Goal: Task Accomplishment & Management: Manage account settings

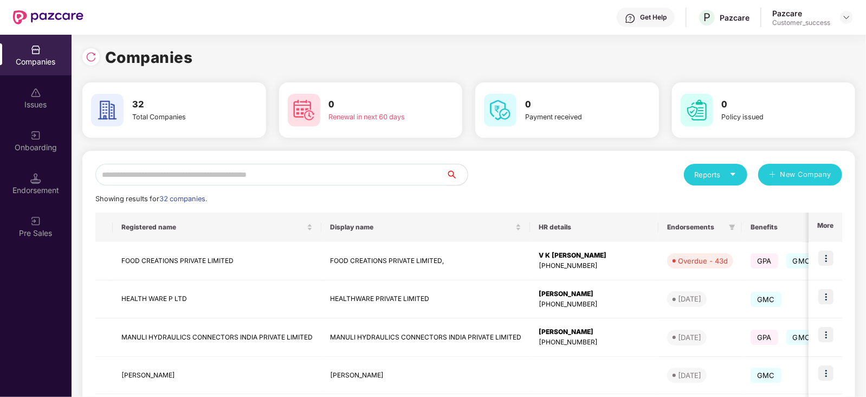
click at [182, 177] on input "text" at bounding box center [270, 175] width 351 height 22
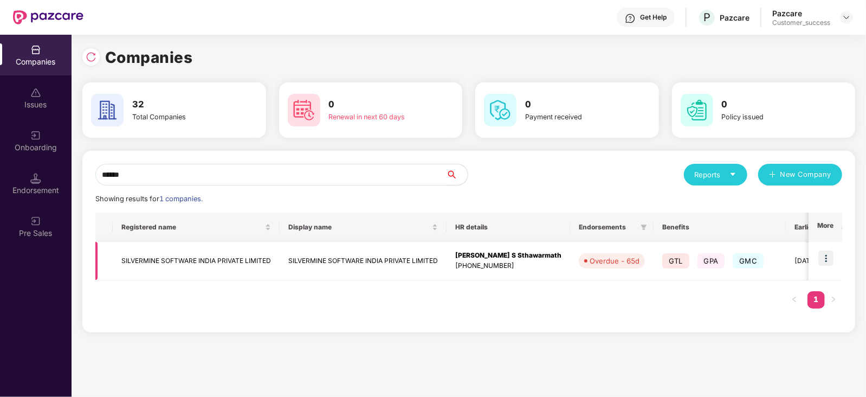
type input "******"
drag, startPoint x: 275, startPoint y: 259, endPoint x: 107, endPoint y: 253, distance: 168.1
click at [107, 253] on tr "SILVERMINE SOFTWARE INDIA PRIVATE LIMITED SILVERMINE SOFTWARE INDIA PRIVATE LIM…" at bounding box center [615, 261] width 1041 height 38
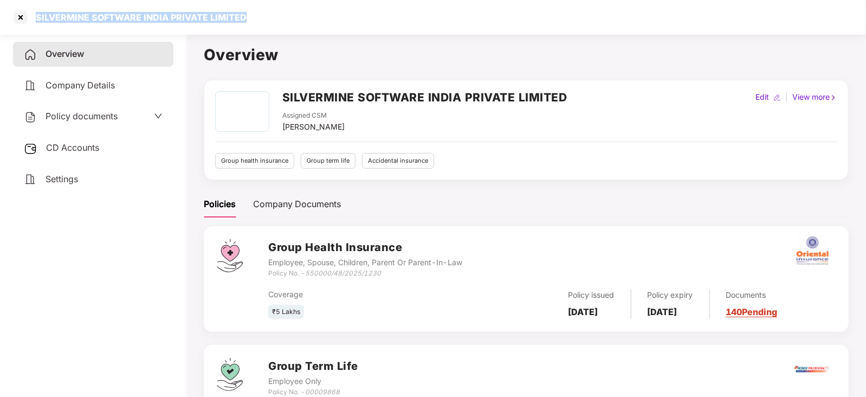
drag, startPoint x: 248, startPoint y: 17, endPoint x: 30, endPoint y: 12, distance: 217.3
click at [30, 12] on div "SILVERMINE SOFTWARE INDIA PRIVATE LIMITED" at bounding box center [433, 17] width 866 height 35
copy div "SILVERMINE SOFTWARE INDIA PRIVATE LIMITED"
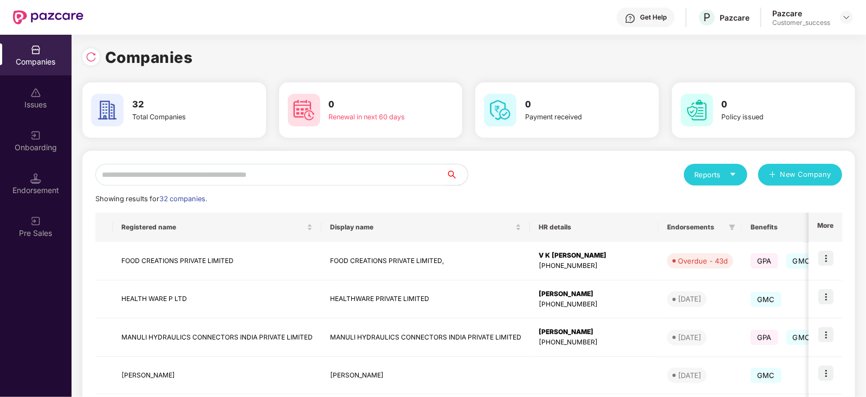
click at [231, 167] on input "text" at bounding box center [270, 175] width 351 height 22
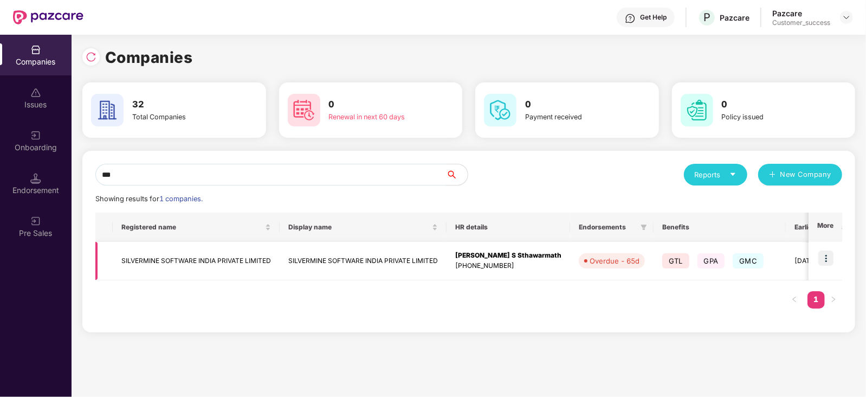
type input "***"
click at [832, 255] on img at bounding box center [825, 257] width 15 height 15
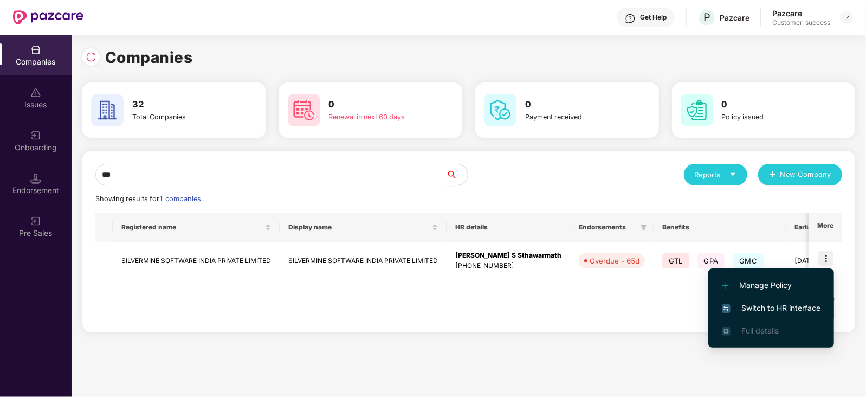
click at [785, 307] on span "Switch to HR interface" at bounding box center [771, 308] width 99 height 12
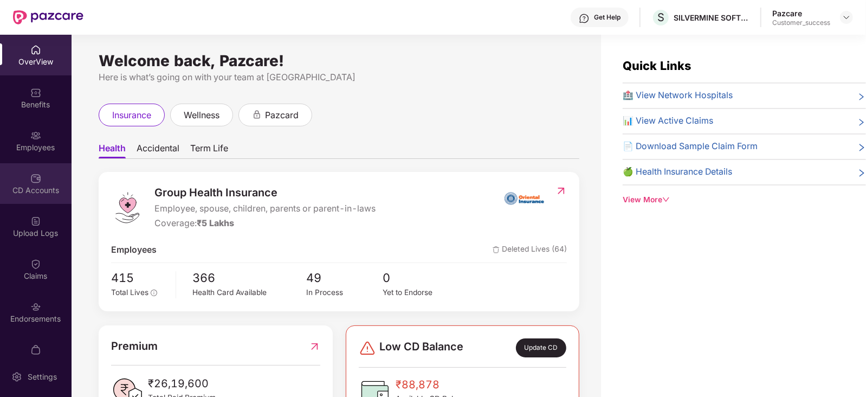
click at [33, 178] on img at bounding box center [35, 178] width 11 height 11
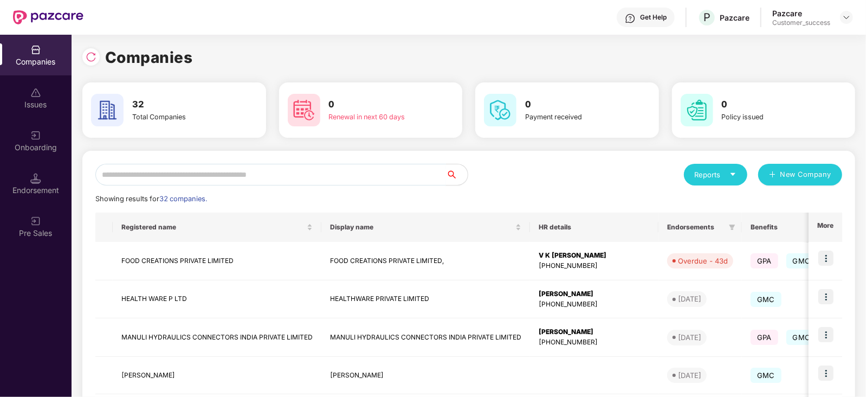
click at [186, 179] on input "text" at bounding box center [270, 175] width 351 height 22
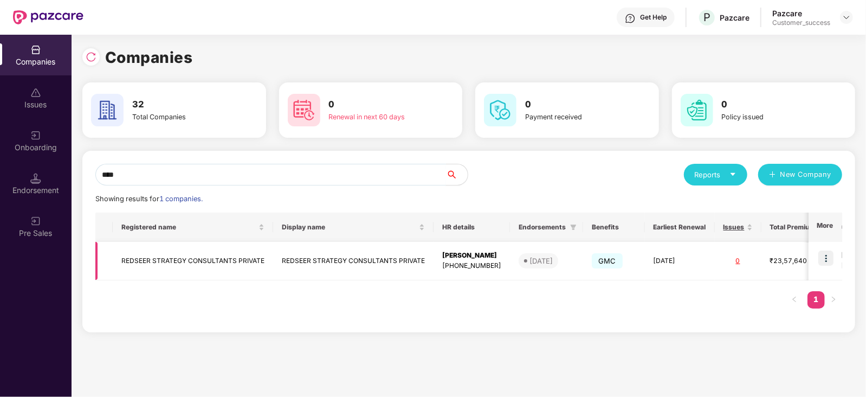
type input "****"
click at [823, 253] on img at bounding box center [825, 257] width 15 height 15
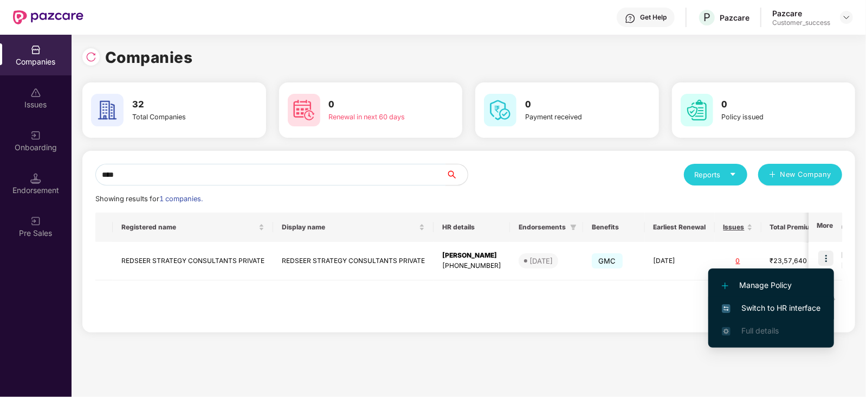
click at [801, 309] on span "Switch to HR interface" at bounding box center [771, 308] width 99 height 12
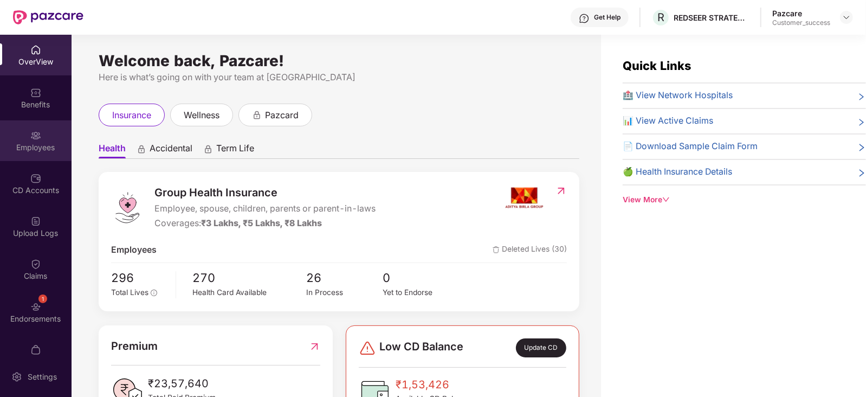
click at [38, 137] on img at bounding box center [35, 135] width 11 height 11
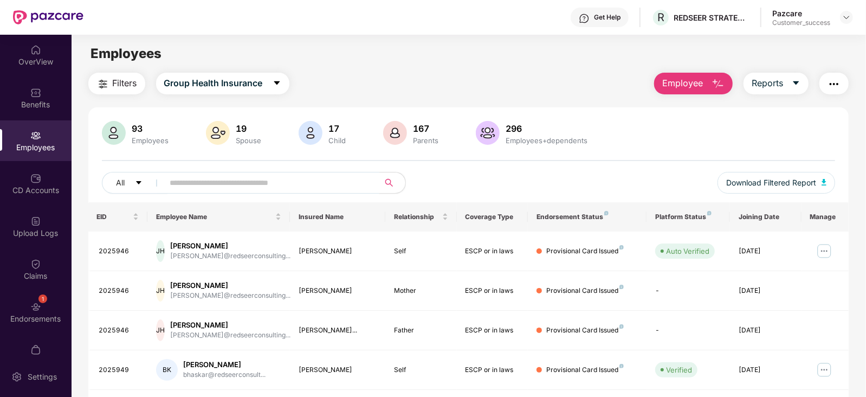
click at [204, 187] on input "text" at bounding box center [267, 182] width 195 height 16
paste input "*******"
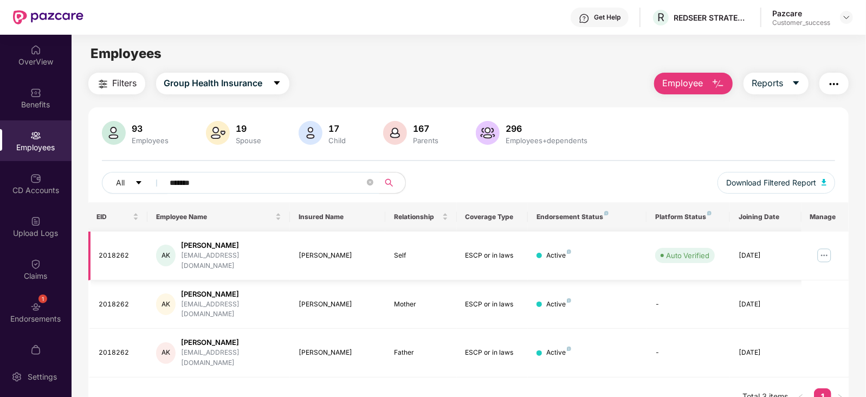
type input "*******"
click at [821, 249] on img at bounding box center [824, 255] width 17 height 17
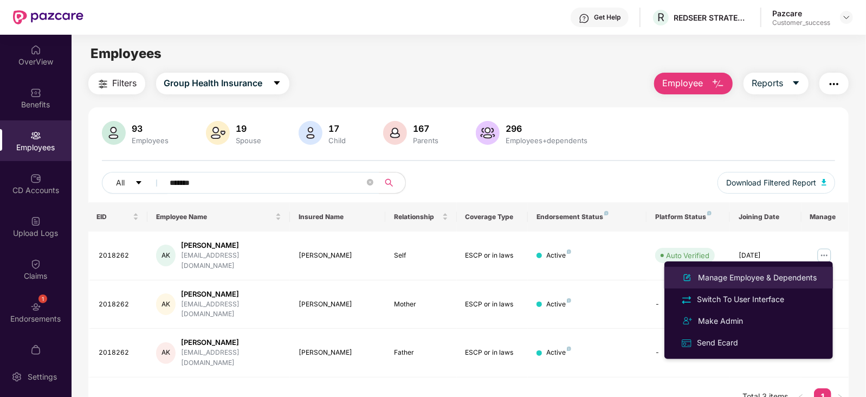
click at [742, 274] on div "Manage Employee & Dependents" at bounding box center [757, 277] width 123 height 12
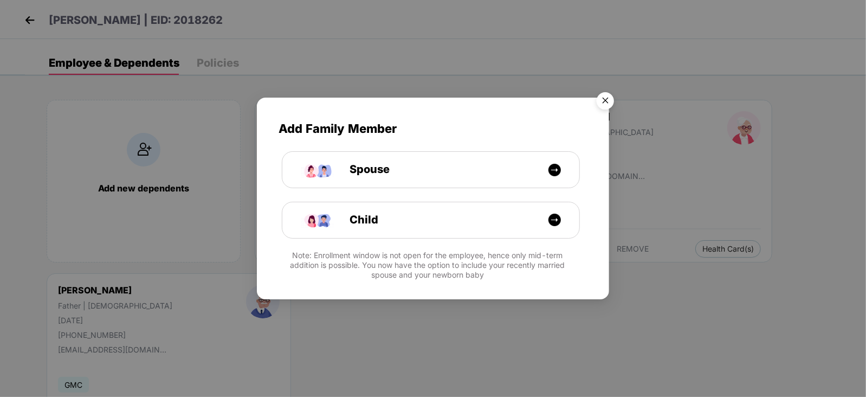
click at [604, 105] on img "Close" at bounding box center [605, 102] width 30 height 30
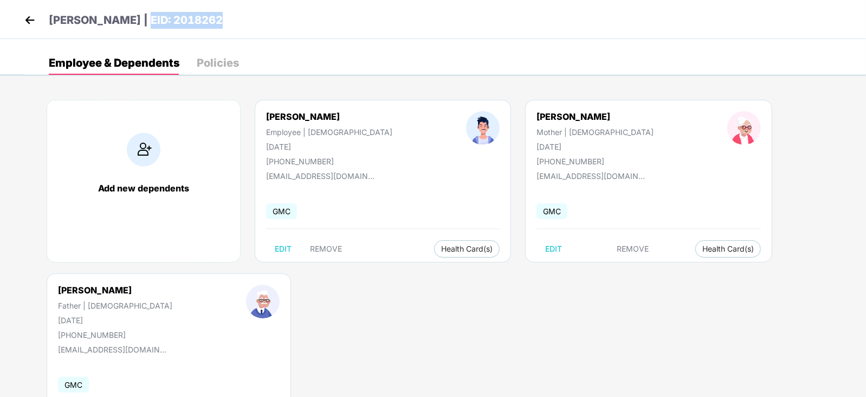
drag, startPoint x: 223, startPoint y: 18, endPoint x: 144, endPoint y: 22, distance: 79.8
click at [144, 22] on div "[PERSON_NAME] | EID: 2018262" at bounding box center [433, 19] width 866 height 39
copy p "EID: 2018262"
drag, startPoint x: 357, startPoint y: 176, endPoint x: 260, endPoint y: 176, distance: 96.5
click at [260, 176] on div "[PERSON_NAME] Employee | [DEMOGRAPHIC_DATA] [DATE] [PHONE_NUMBER] [EMAIL_ADDRES…" at bounding box center [383, 181] width 256 height 163
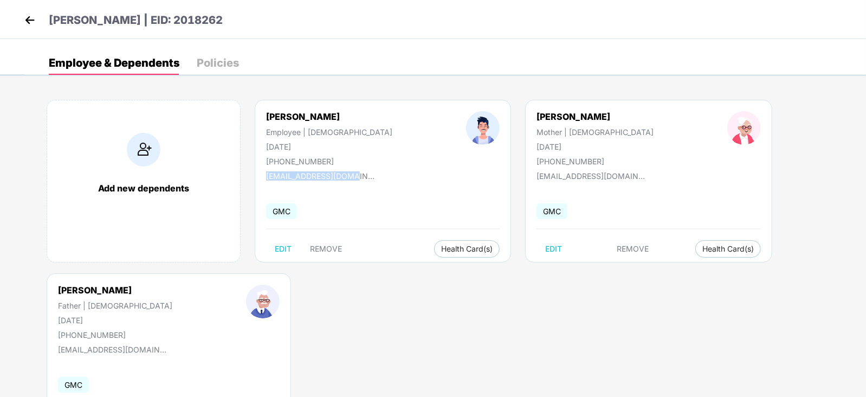
copy div "[EMAIL_ADDRESS][DOMAIN_NAME]"
